Goal: Task Accomplishment & Management: Use online tool/utility

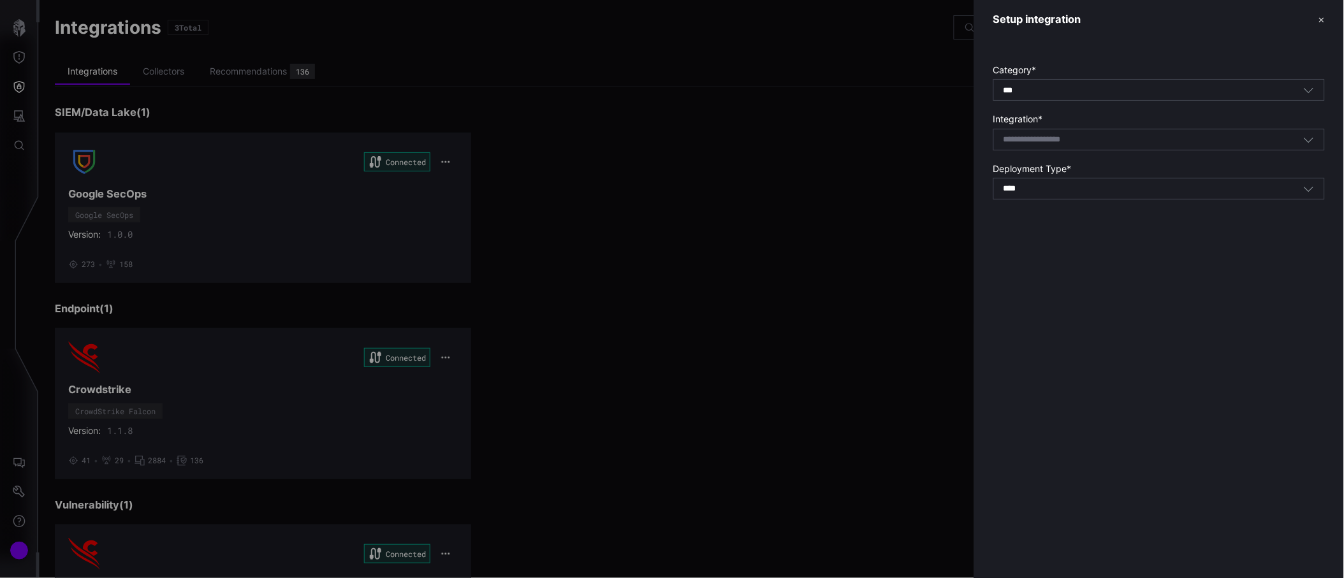
click at [1321, 20] on button "✕" at bounding box center [1321, 19] width 6 height 13
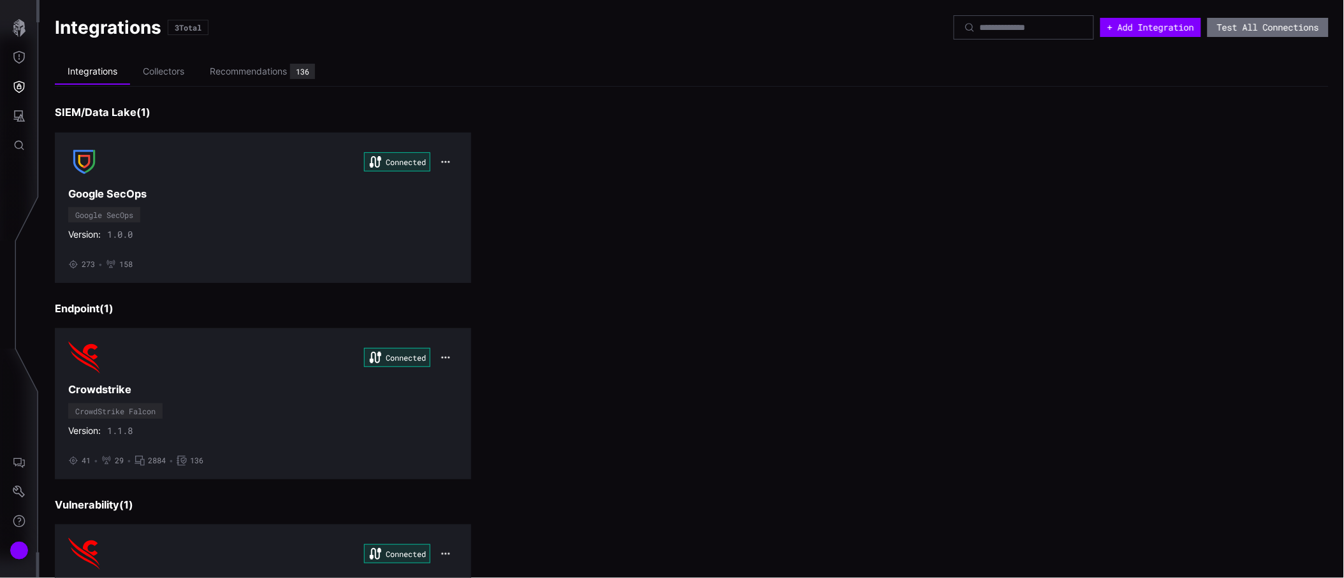
scroll to position [132, 0]
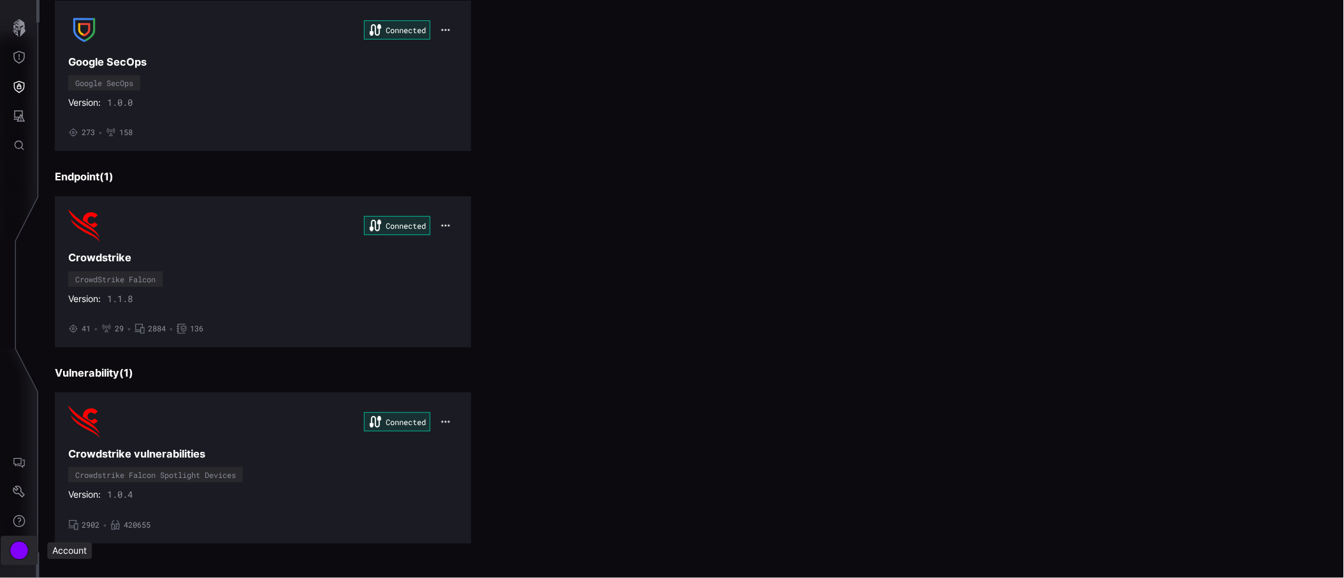
click at [24, 551] on div "Account" at bounding box center [19, 550] width 19 height 19
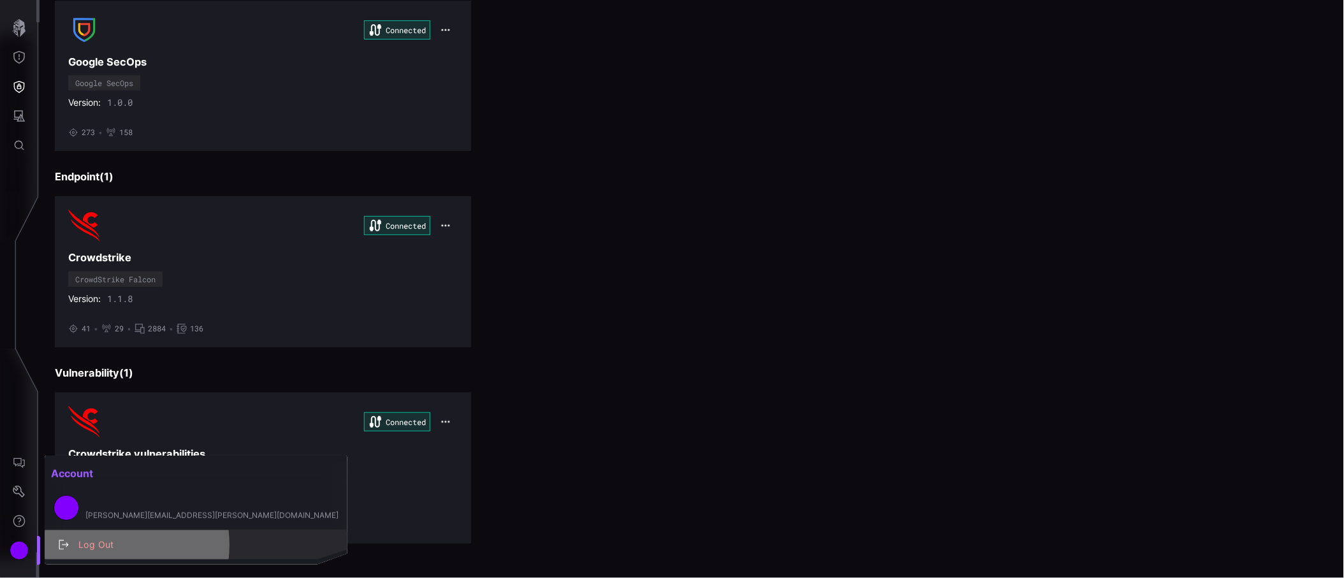
click at [100, 545] on div "Log Out" at bounding box center [202, 545] width 261 height 16
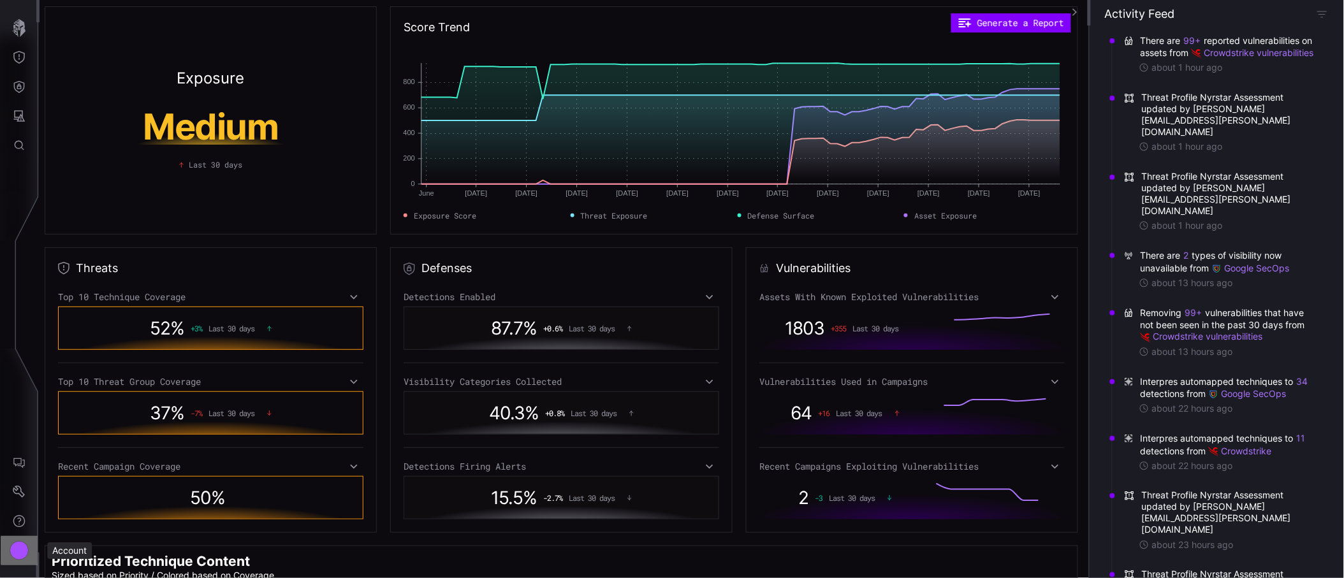
click at [19, 556] on div "Account" at bounding box center [19, 550] width 19 height 19
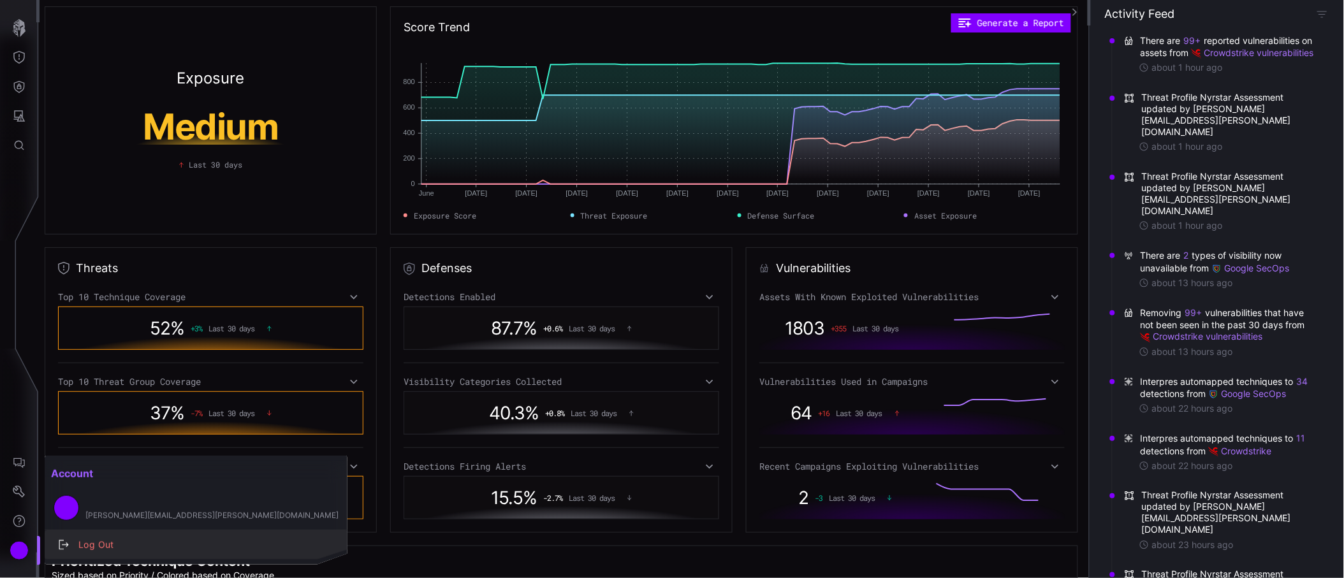
click at [115, 542] on div "Log Out" at bounding box center [202, 545] width 261 height 16
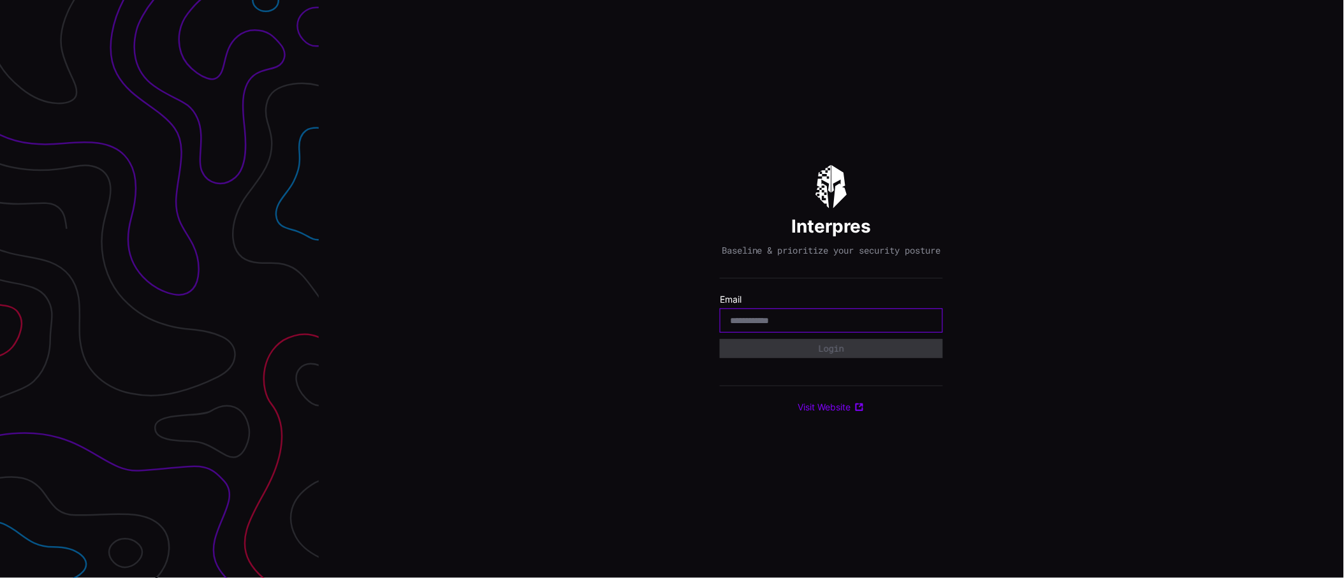
paste input "**********"
type input "**********"
drag, startPoint x: 824, startPoint y: 326, endPoint x: 716, endPoint y: 322, distance: 107.8
click at [716, 322] on div "**********" at bounding box center [831, 289] width 1025 height 578
click at [743, 326] on input "email" at bounding box center [831, 320] width 203 height 11
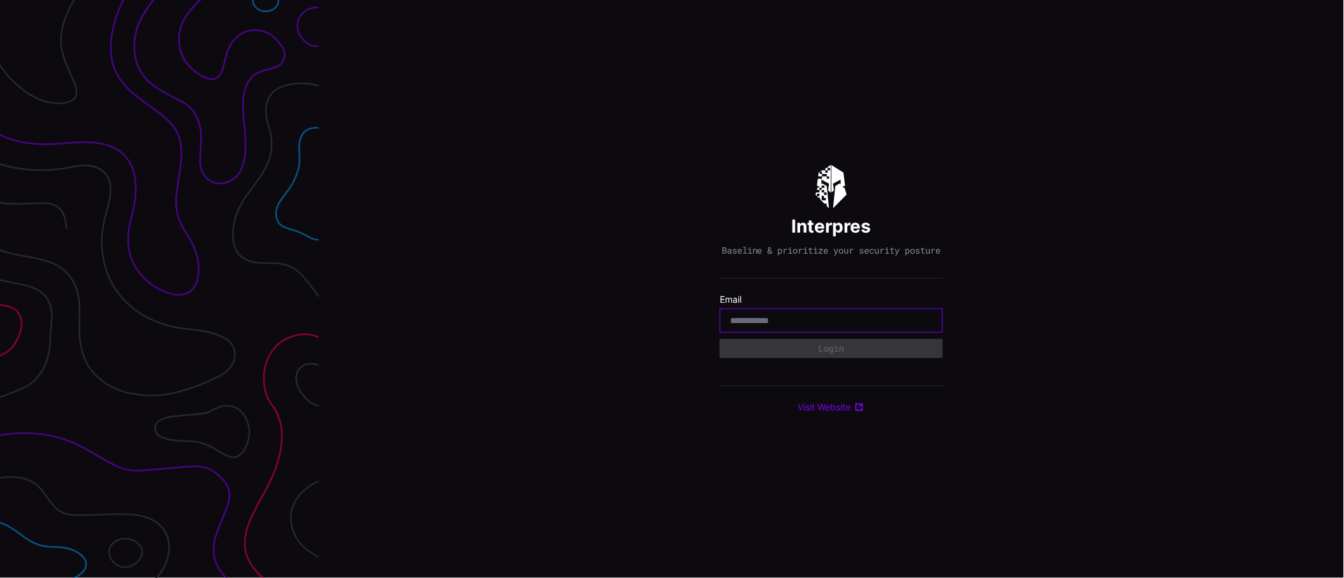
type input "**********"
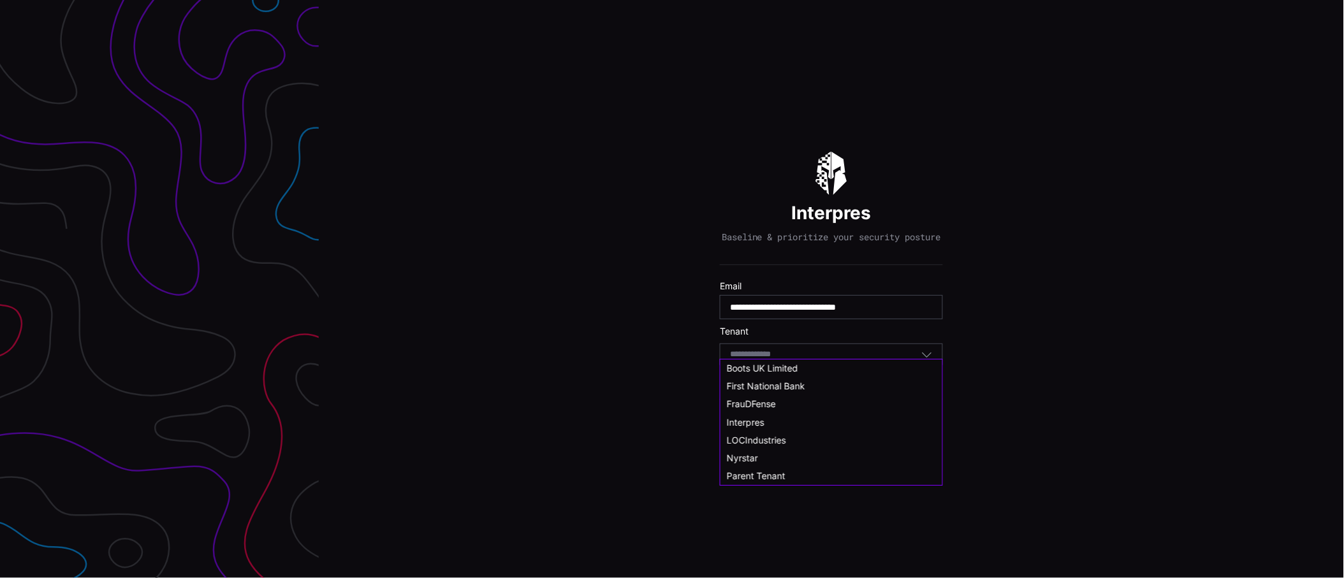
click at [755, 355] on input at bounding box center [763, 354] width 66 height 11
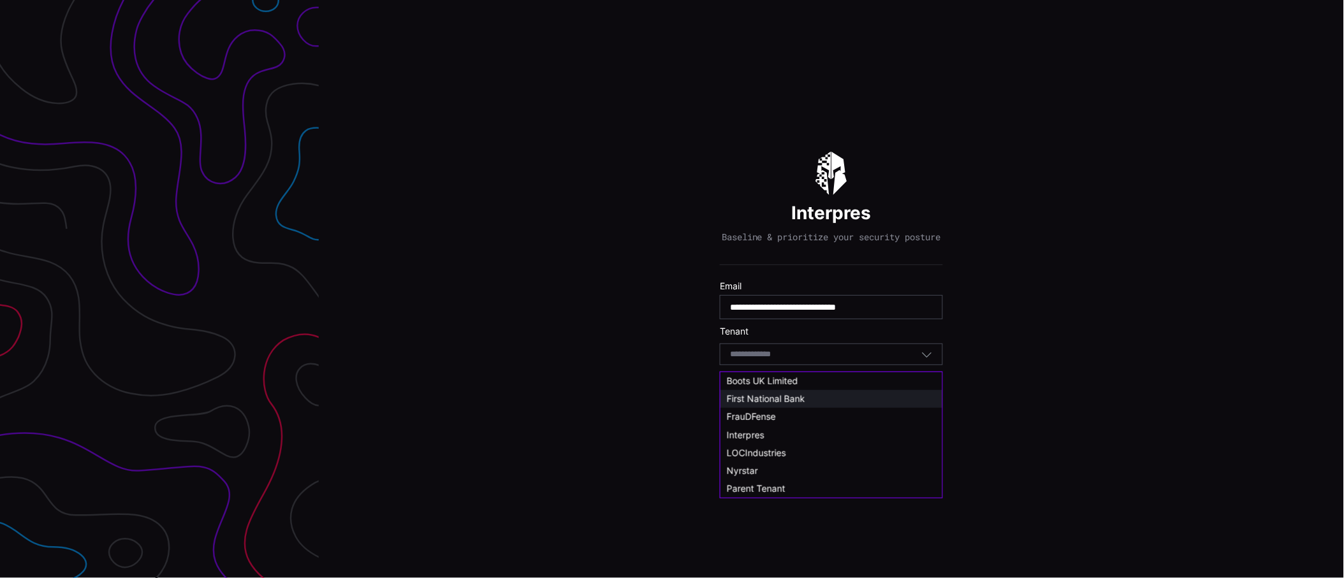
click at [762, 399] on span "First National Bank" at bounding box center [766, 398] width 78 height 11
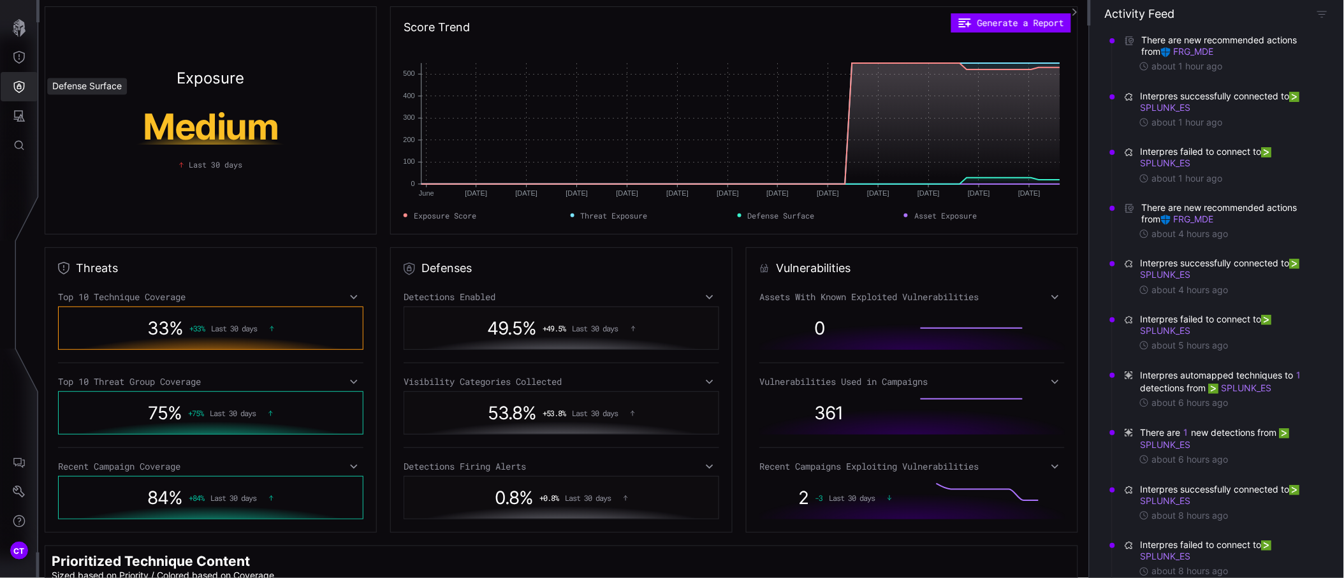
click at [22, 84] on icon "Defense Surface" at bounding box center [19, 86] width 13 height 13
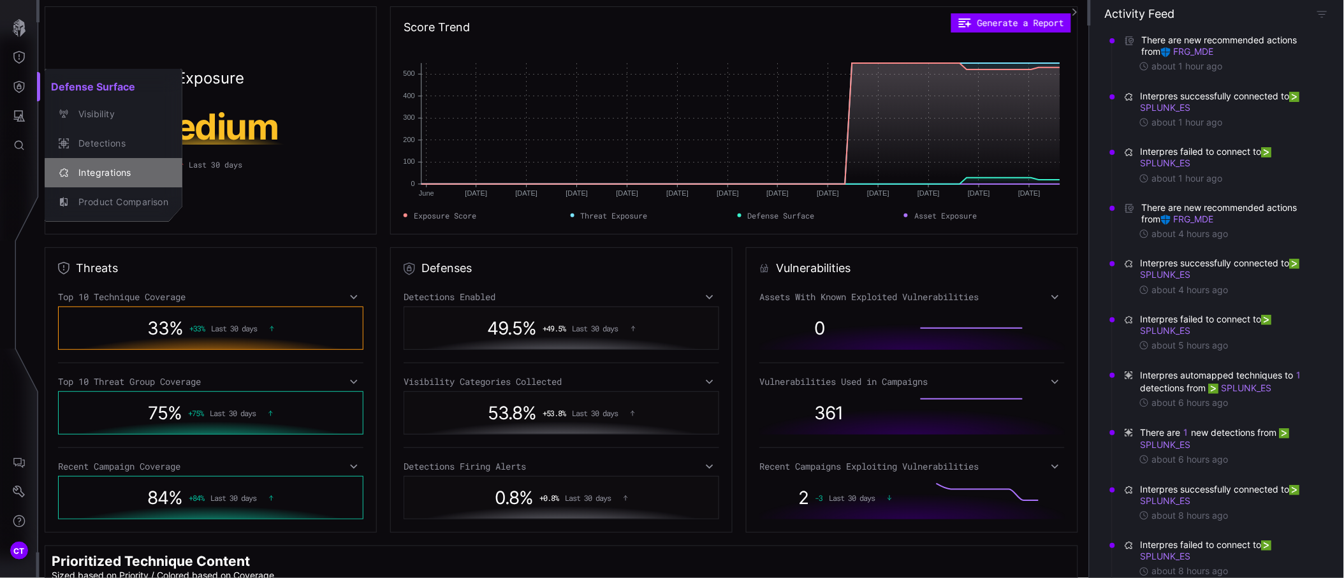
click at [89, 165] on div "Integrations" at bounding box center [120, 173] width 96 height 16
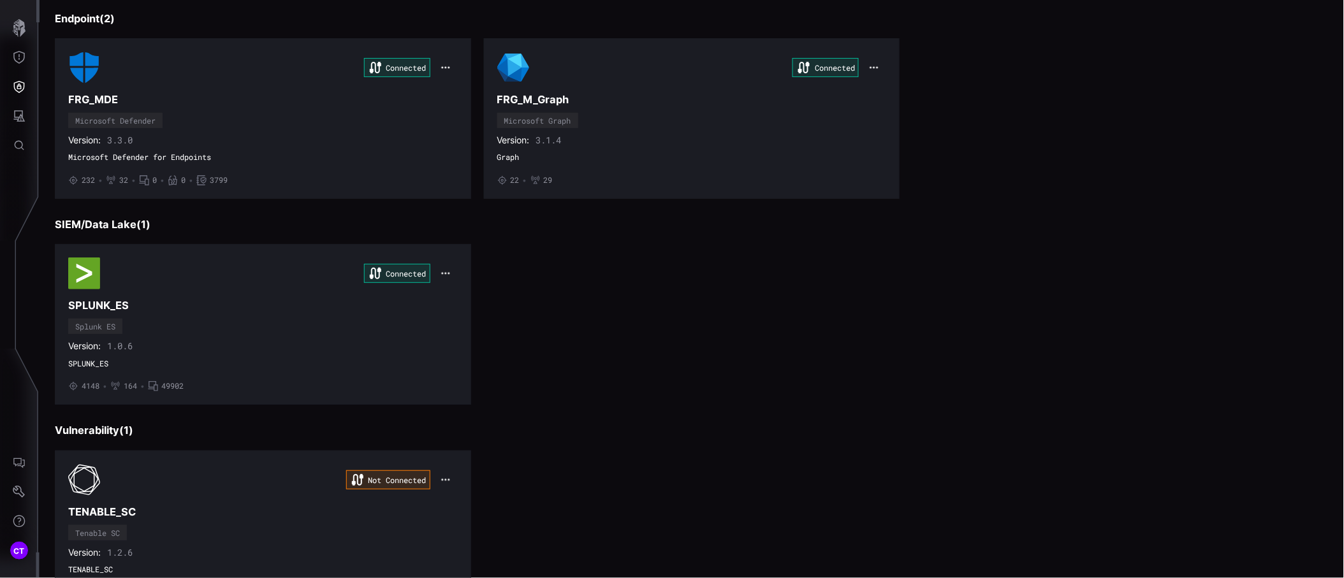
scroll to position [62, 0]
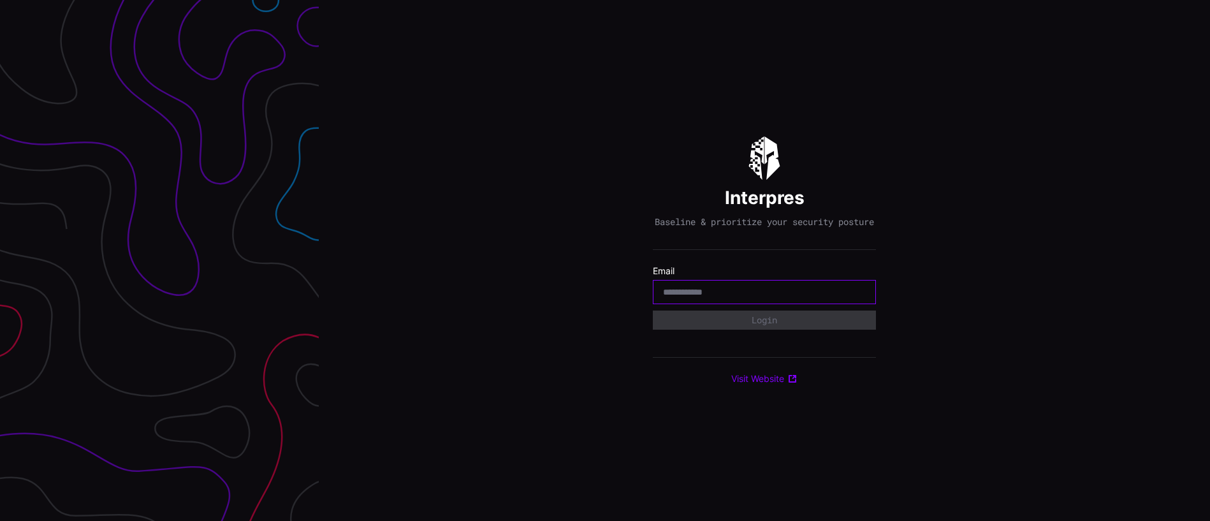
click at [720, 296] on input "email" at bounding box center [764, 291] width 203 height 11
type input "**********"
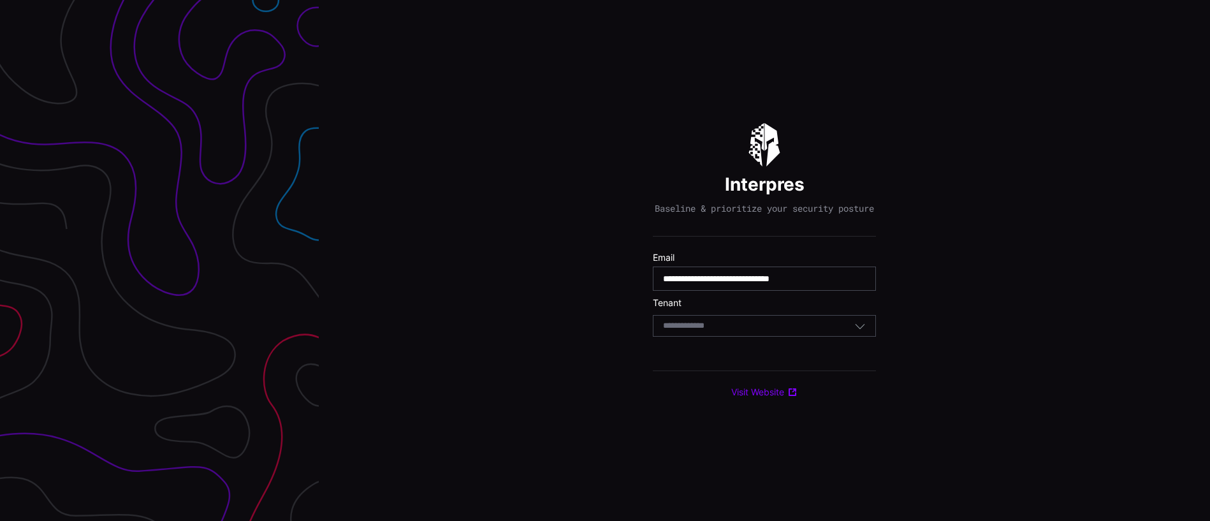
click at [718, 331] on input at bounding box center [696, 326] width 66 height 11
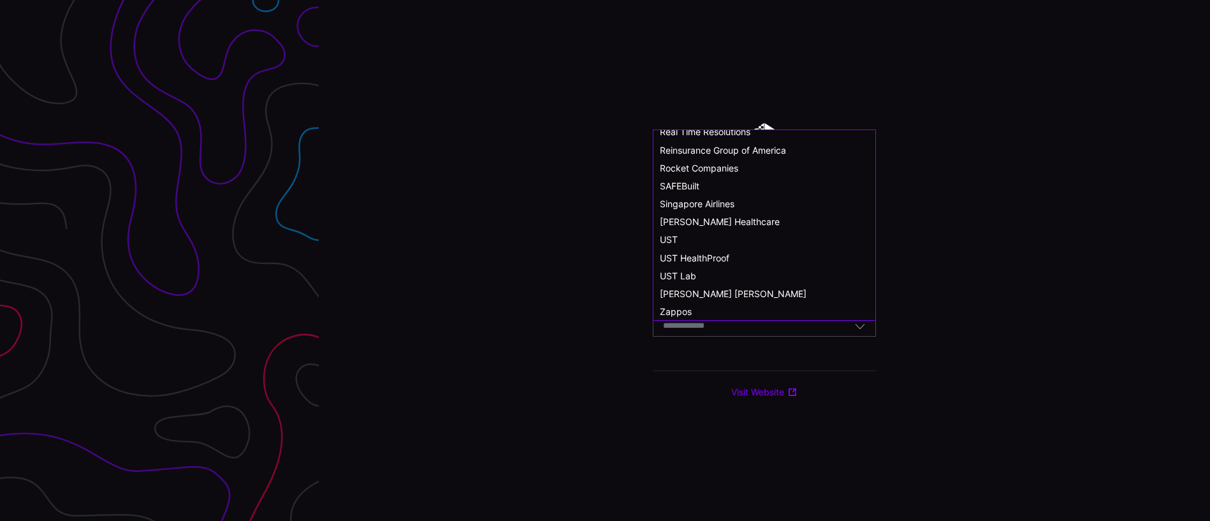
scroll to position [702, 0]
click at [686, 185] on span "SAFEBuilt" at bounding box center [680, 185] width 40 height 11
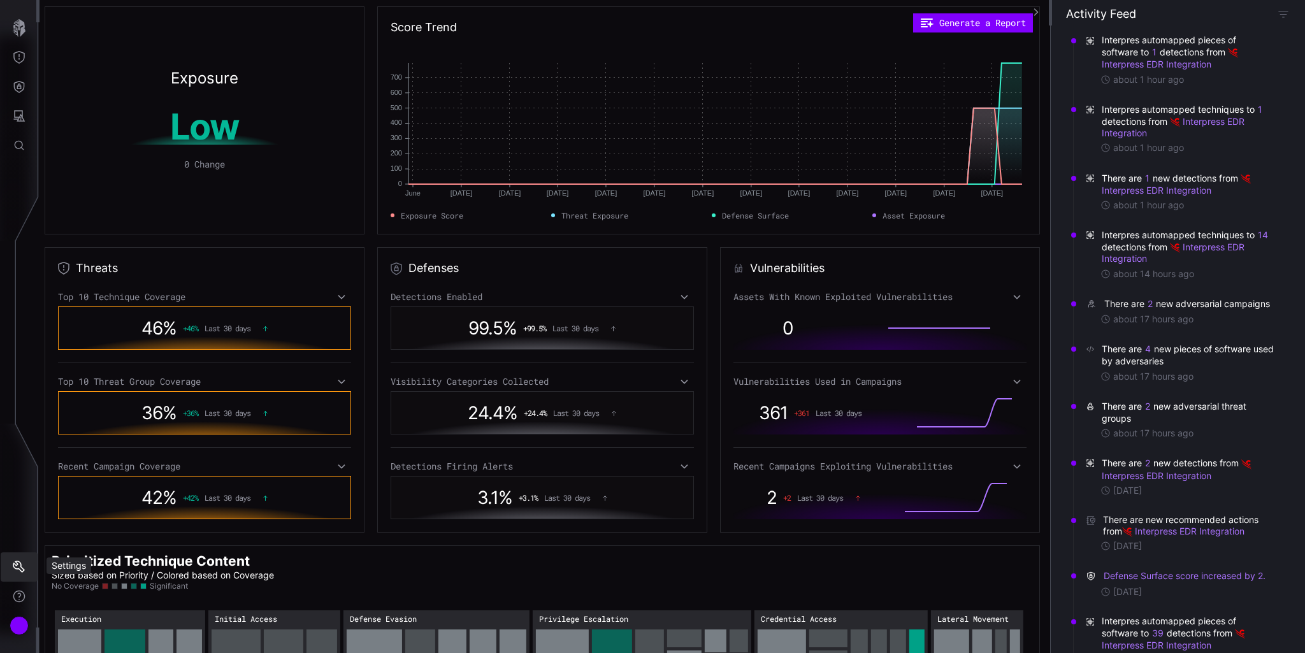
click at [15, 520] on icon "Settings" at bounding box center [19, 567] width 12 height 12
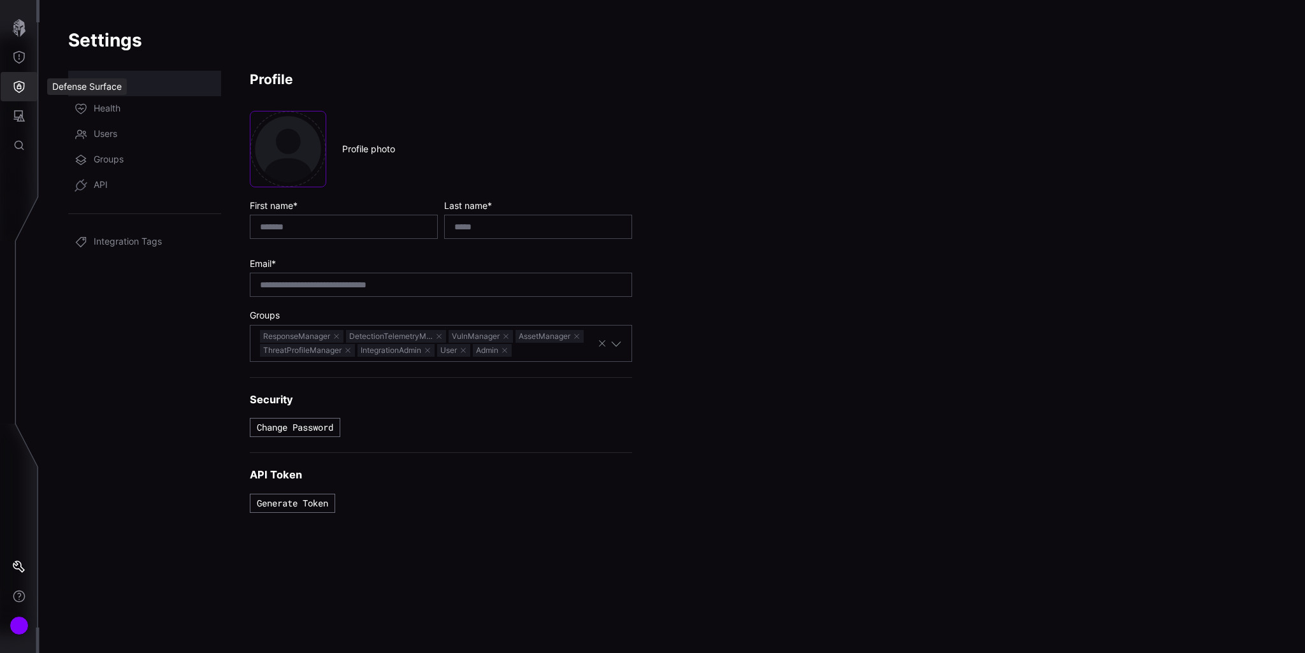
click at [18, 85] on icon "Defense Surface" at bounding box center [19, 87] width 11 height 12
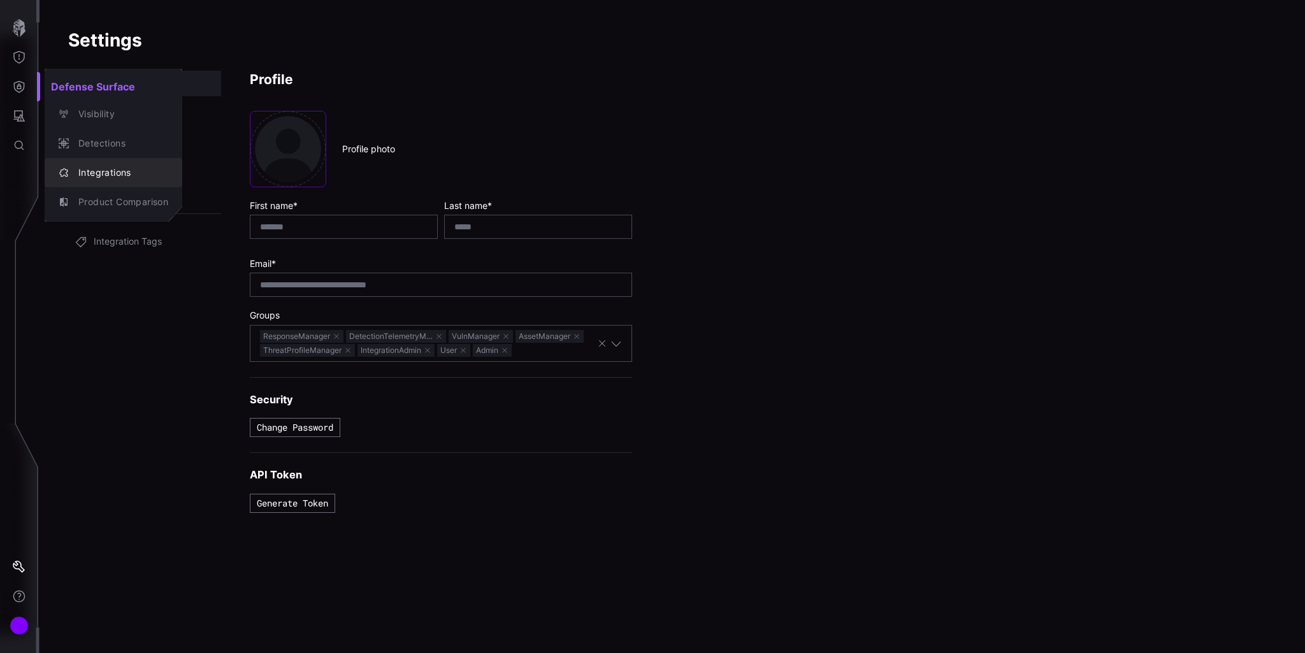
click at [91, 171] on div "Integrations" at bounding box center [120, 173] width 96 height 16
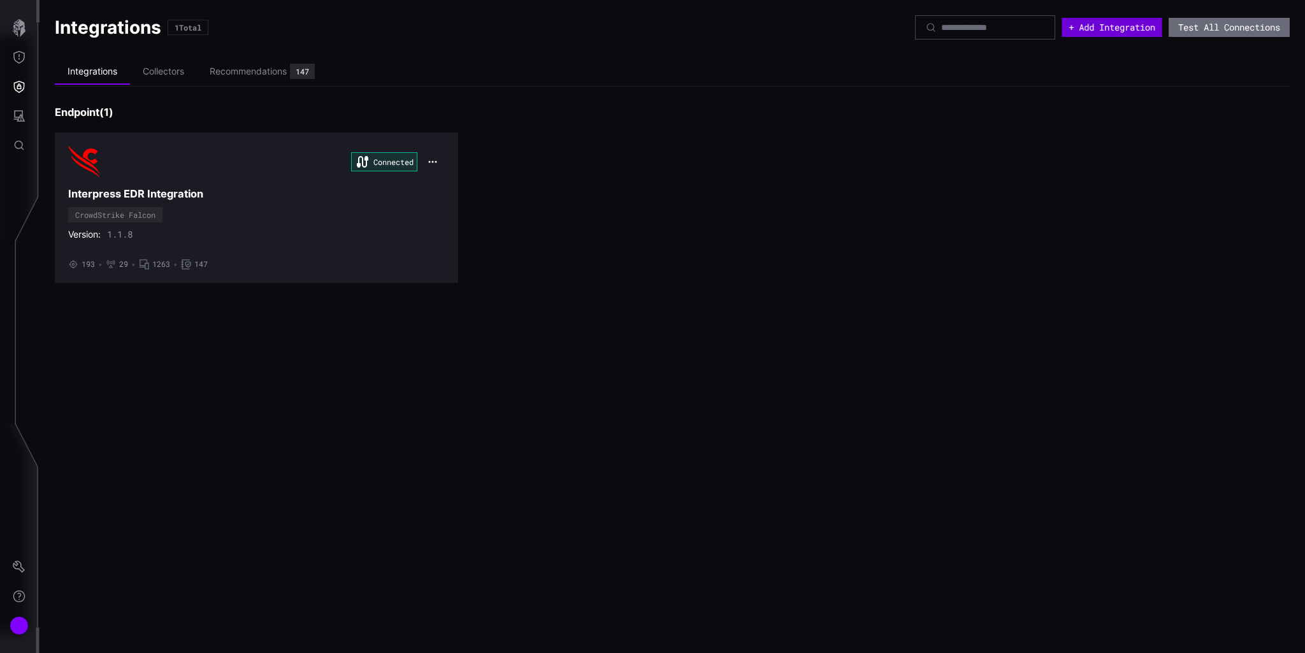
click at [1105, 33] on button "+ Add Integration" at bounding box center [1112, 27] width 100 height 19
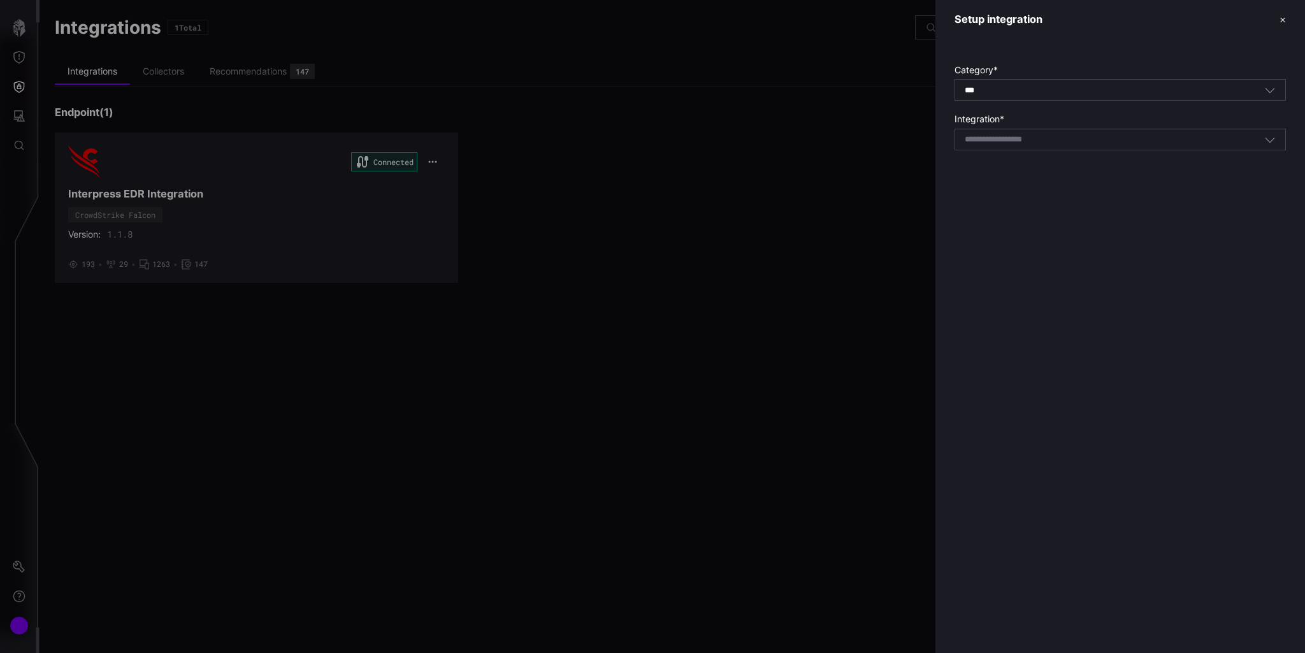
click at [1083, 139] on div "Select integration" at bounding box center [1115, 139] width 300 height 11
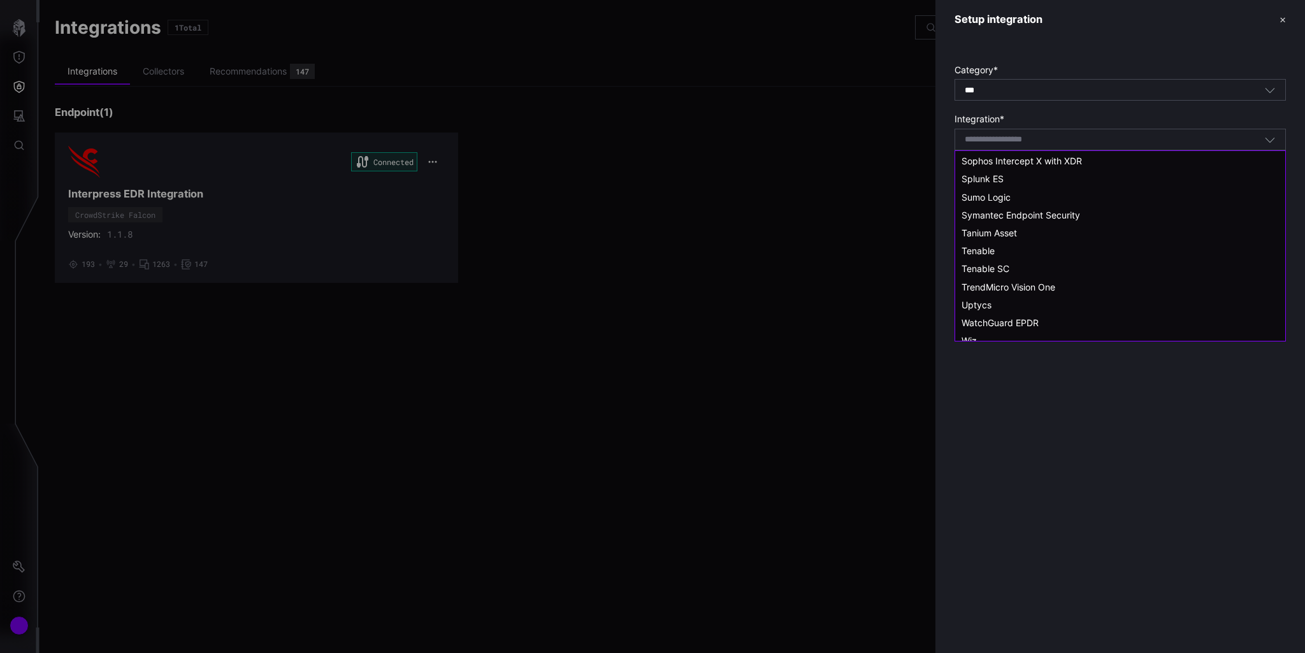
scroll to position [1085, 0]
drag, startPoint x: 983, startPoint y: 335, endPoint x: 862, endPoint y: 291, distance: 129.4
click at [862, 291] on body "Integrations 1 Total + Add Integration Test All Connections Integrations Collec…" at bounding box center [652, 326] width 1305 height 653
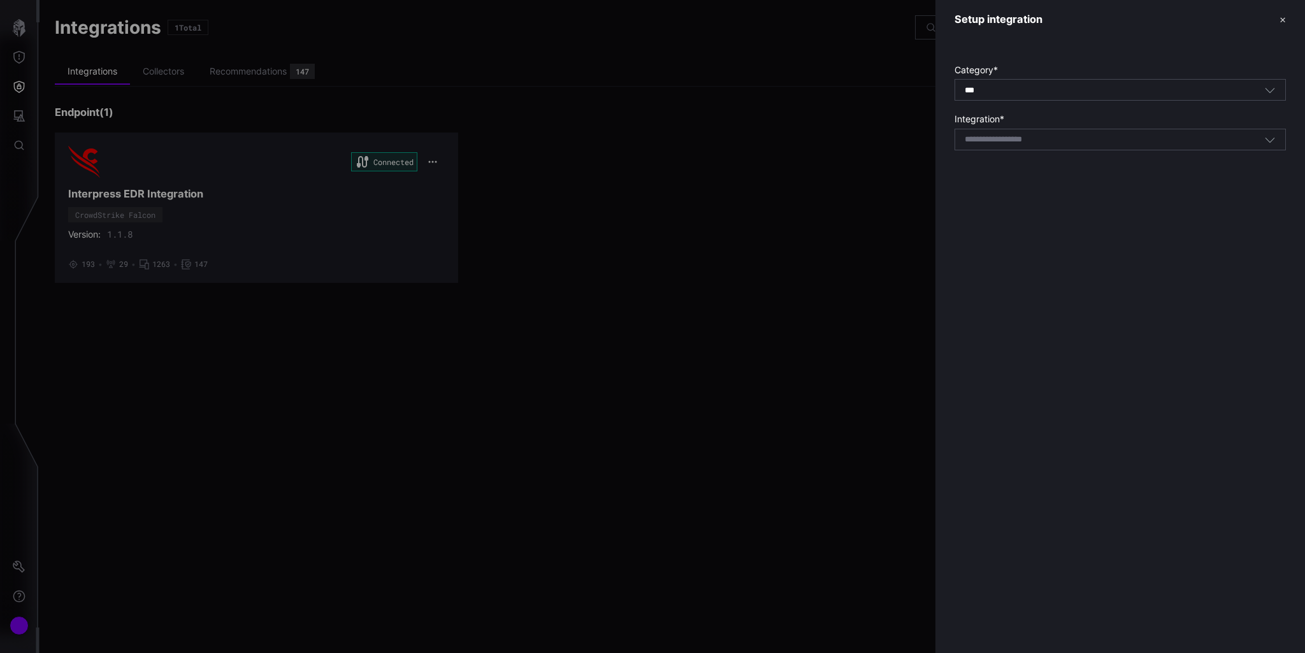
click at [1025, 378] on div "Setup integration ✕ Category * *** All Integration * Select integration" at bounding box center [1121, 326] width 370 height 653
click at [421, 344] on div at bounding box center [652, 326] width 1305 height 653
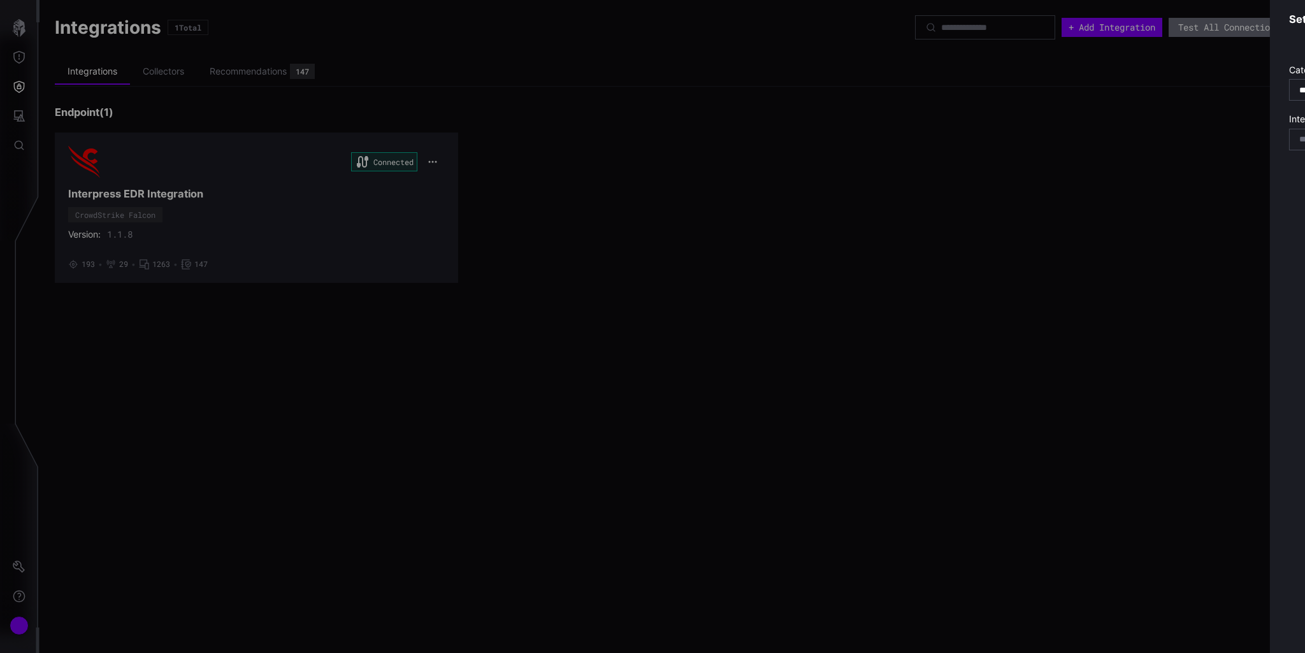
click at [371, 261] on div at bounding box center [652, 326] width 1305 height 653
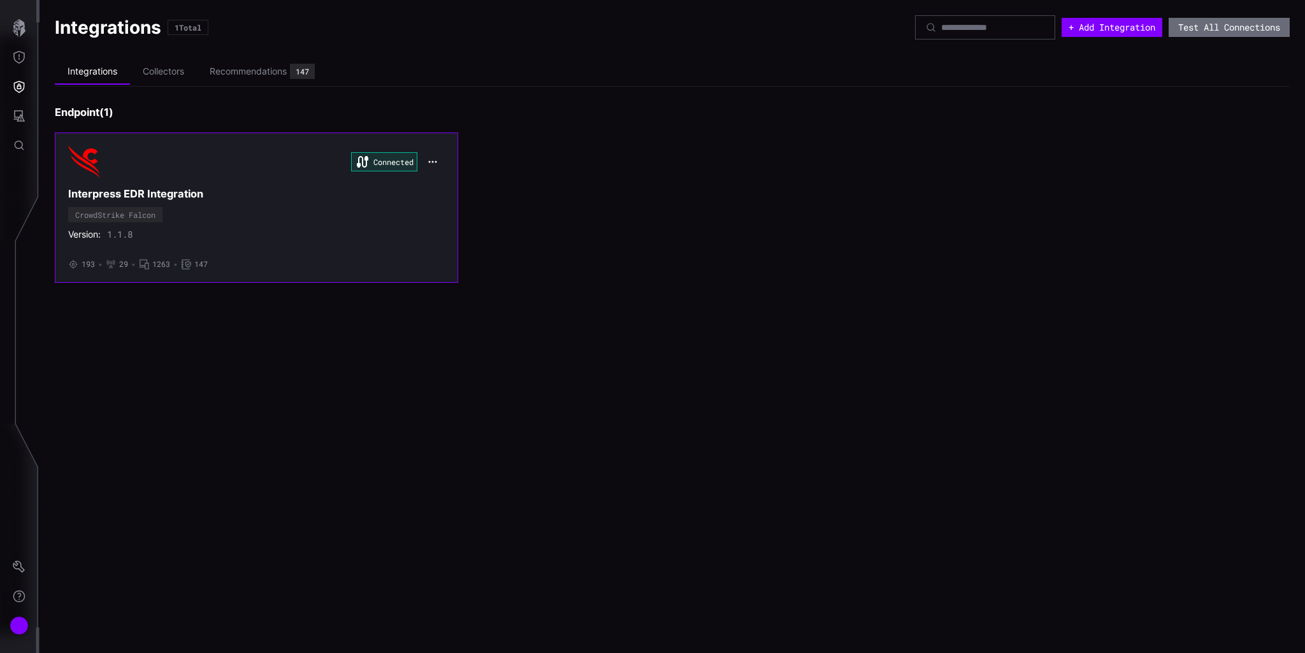
click at [433, 160] on icon "button" at bounding box center [433, 162] width 10 height 10
click at [439, 192] on div "Edit" at bounding box center [456, 189] width 43 height 11
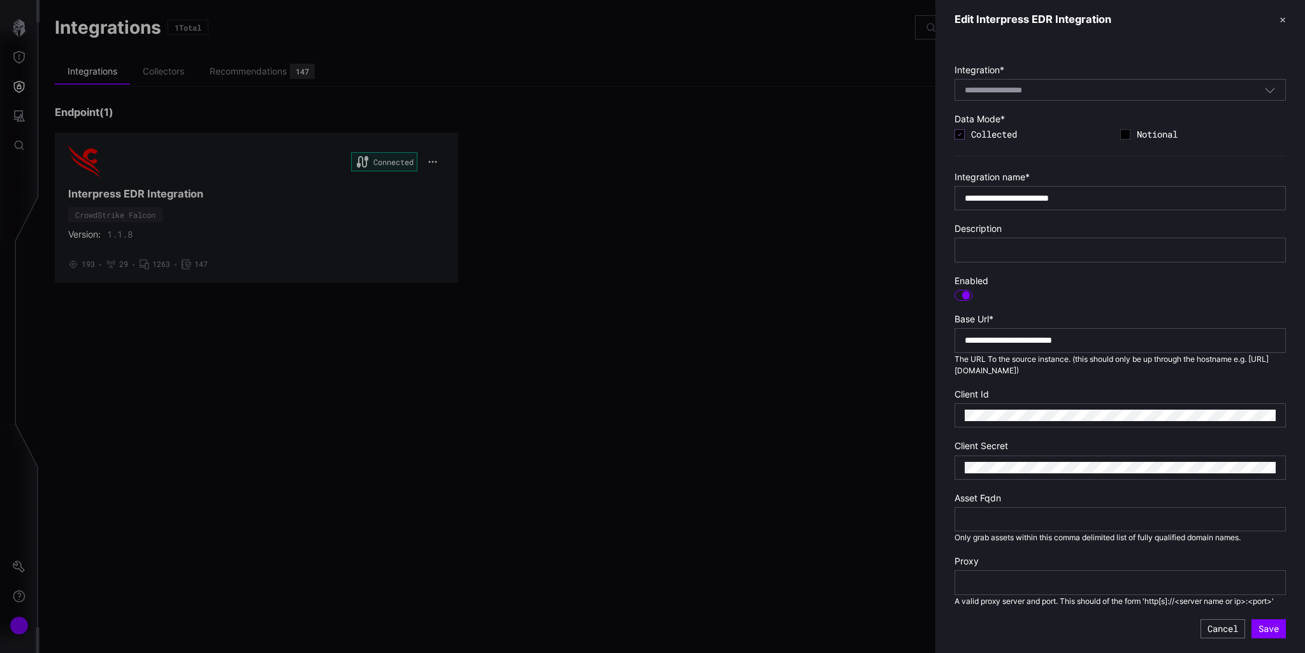
click at [19, 520] on div at bounding box center [652, 326] width 1305 height 653
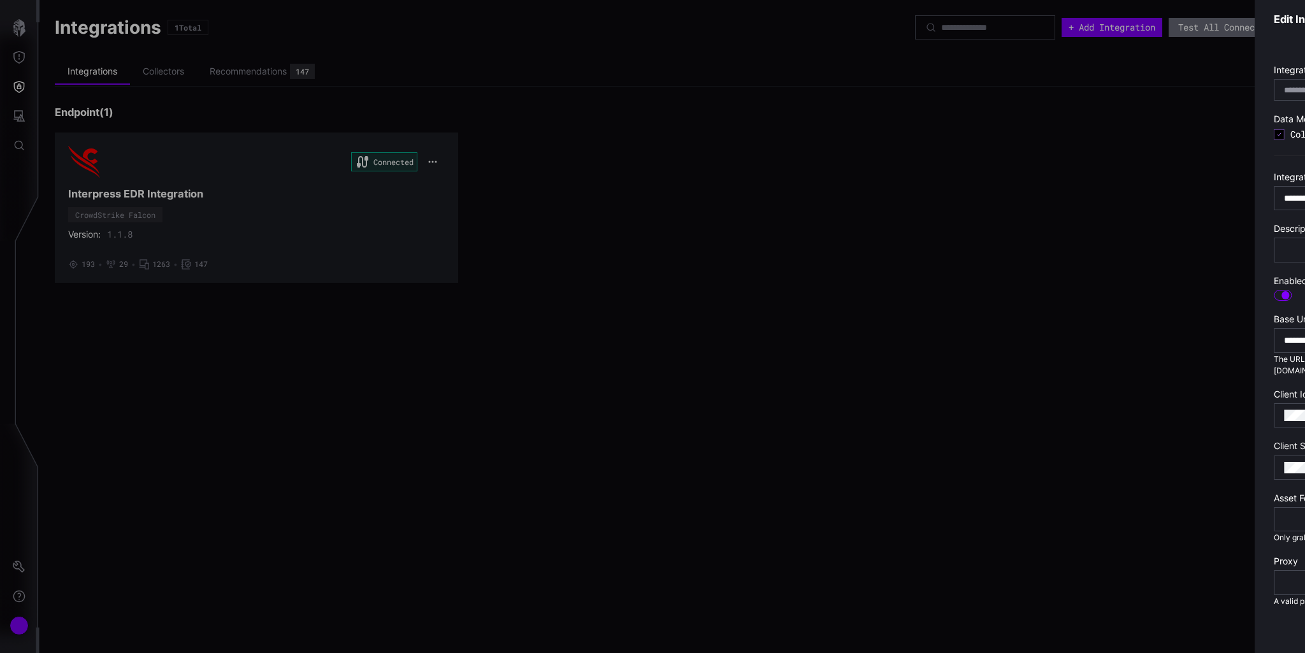
click at [19, 520] on div at bounding box center [652, 326] width 1305 height 653
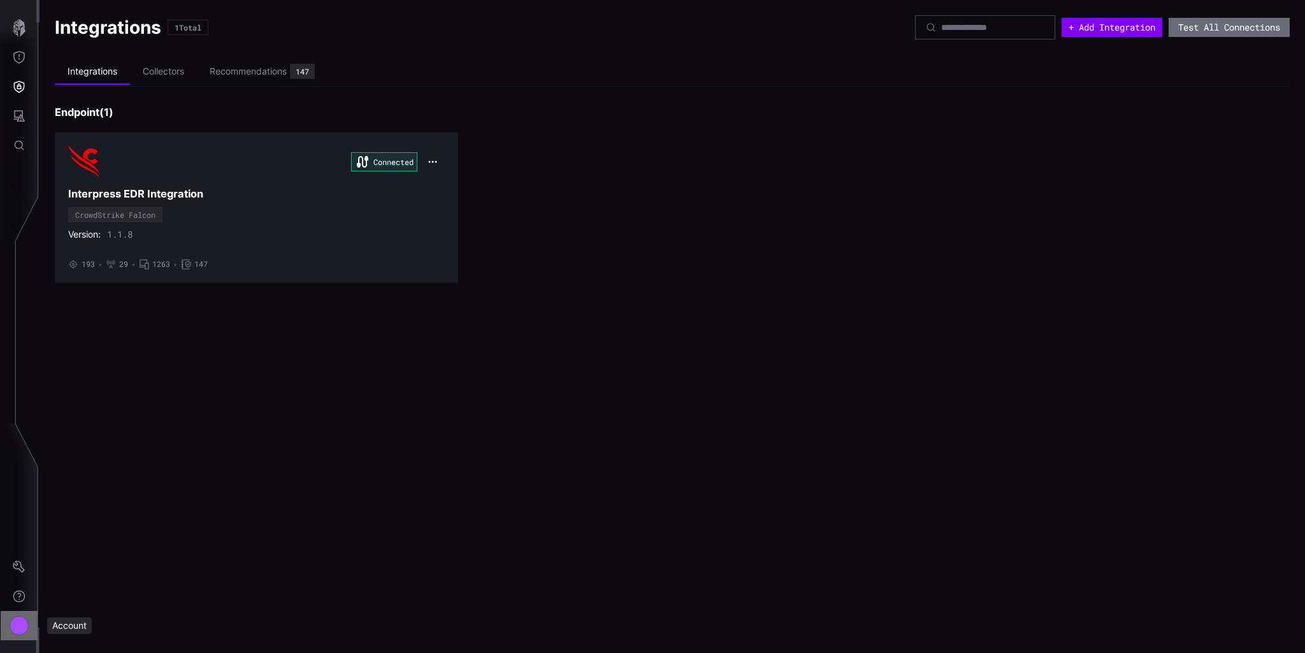
click at [20, 520] on div "Account" at bounding box center [19, 625] width 19 height 19
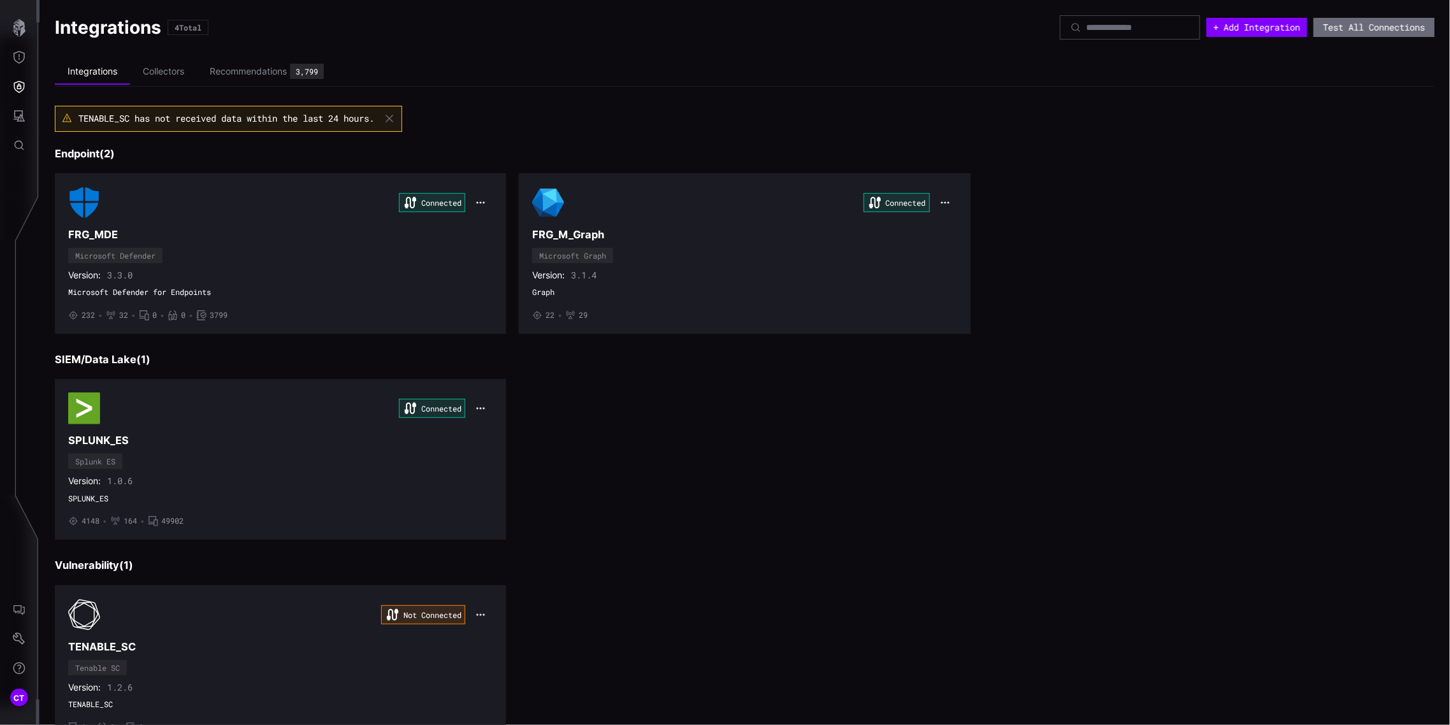
scroll to position [56, 0]
